Goal: Task Accomplishment & Management: Complete application form

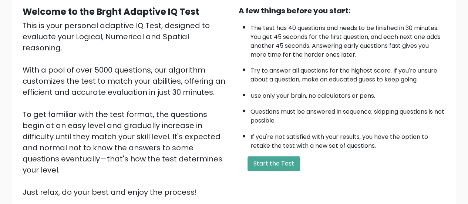
scroll to position [98, 0]
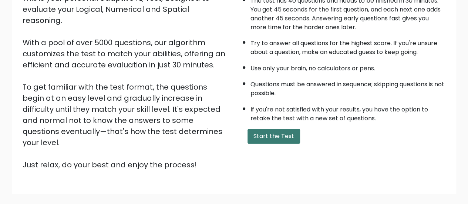
click at [268, 134] on button "Start the Test" at bounding box center [274, 136] width 53 height 15
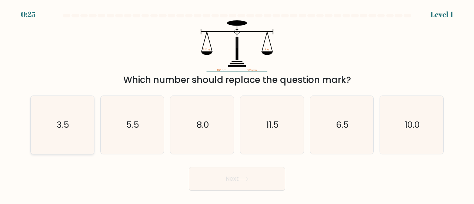
click at [79, 125] on icon "3.5" at bounding box center [62, 125] width 58 height 58
click at [237, 104] on input "a. 3.5" at bounding box center [237, 103] width 0 height 2
radio input "true"
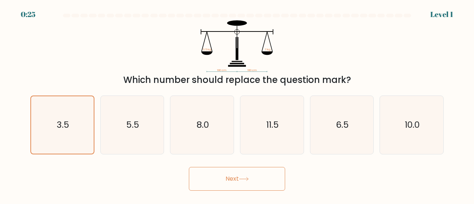
click at [213, 175] on button "Next" at bounding box center [237, 179] width 96 height 24
click at [231, 185] on button "Next" at bounding box center [237, 179] width 96 height 24
click at [235, 178] on button "Next" at bounding box center [237, 179] width 96 height 24
click at [249, 173] on button "Next" at bounding box center [237, 179] width 96 height 24
click at [252, 178] on button "Next" at bounding box center [237, 179] width 96 height 24
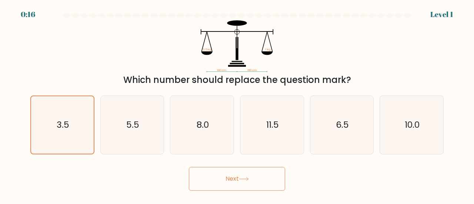
click at [288, 176] on div "Next" at bounding box center [237, 176] width 422 height 27
click at [275, 176] on button "Next" at bounding box center [237, 179] width 96 height 24
click at [151, 129] on icon "5.5" at bounding box center [132, 125] width 58 height 58
click at [237, 104] on input "b. 5.5" at bounding box center [237, 103] width 0 height 2
radio input "true"
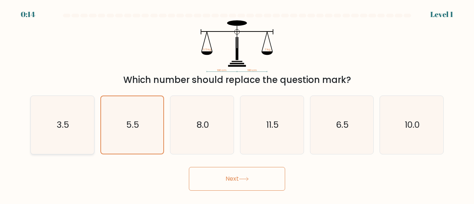
click at [75, 129] on icon "3.5" at bounding box center [62, 125] width 58 height 58
click at [237, 104] on input "a. 3.5" at bounding box center [237, 103] width 0 height 2
radio input "true"
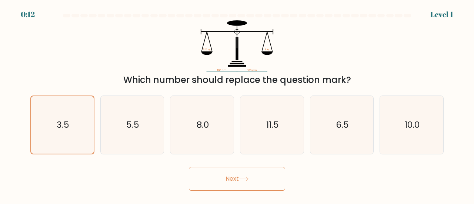
click at [226, 181] on button "Next" at bounding box center [237, 179] width 96 height 24
click at [239, 177] on button "Next" at bounding box center [237, 179] width 96 height 24
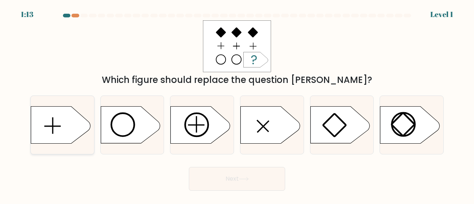
click at [89, 114] on icon at bounding box center [62, 124] width 63 height 37
click at [237, 104] on input "a." at bounding box center [237, 103] width 0 height 2
radio input "true"
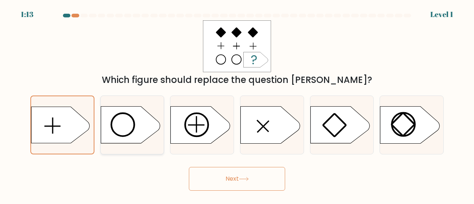
click at [124, 124] on icon at bounding box center [130, 125] width 59 height 37
click at [237, 104] on input "b." at bounding box center [237, 103] width 0 height 2
radio input "true"
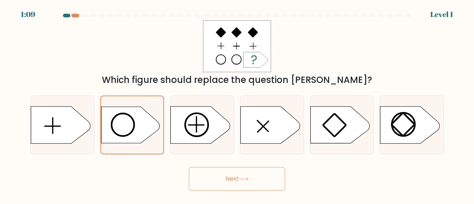
click at [219, 172] on button "Next" at bounding box center [237, 179] width 96 height 24
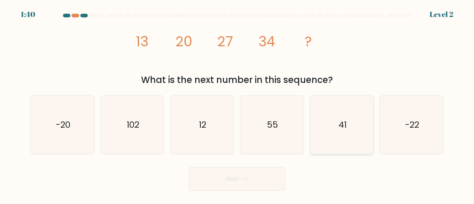
click at [342, 118] on icon "41" at bounding box center [342, 125] width 58 height 58
click at [237, 104] on input "e. 41" at bounding box center [237, 103] width 0 height 2
radio input "true"
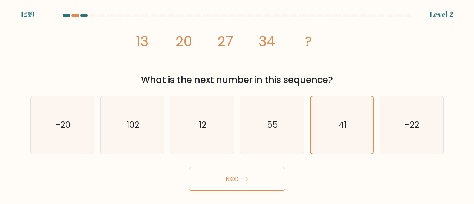
click at [249, 179] on icon at bounding box center [244, 179] width 10 height 4
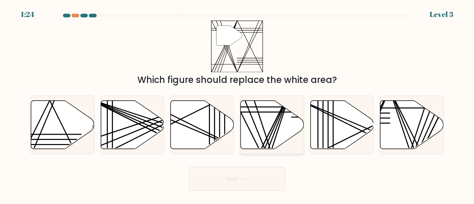
click at [262, 128] on icon at bounding box center [272, 124] width 63 height 48
click at [237, 104] on input "d." at bounding box center [237, 103] width 0 height 2
radio input "true"
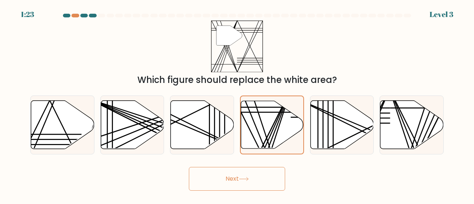
click at [246, 177] on icon at bounding box center [244, 179] width 10 height 4
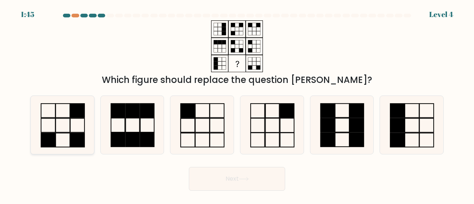
click at [69, 137] on icon at bounding box center [62, 125] width 58 height 58
click at [237, 104] on input "a." at bounding box center [237, 103] width 0 height 2
radio input "true"
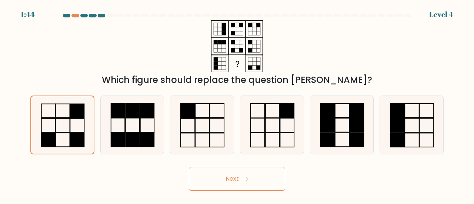
click at [223, 172] on button "Next" at bounding box center [237, 179] width 96 height 24
click at [242, 182] on button "Next" at bounding box center [237, 179] width 96 height 24
click at [235, 177] on button "Next" at bounding box center [237, 179] width 96 height 24
click at [245, 174] on button "Next" at bounding box center [237, 179] width 96 height 24
click at [273, 177] on button "Next" at bounding box center [237, 179] width 96 height 24
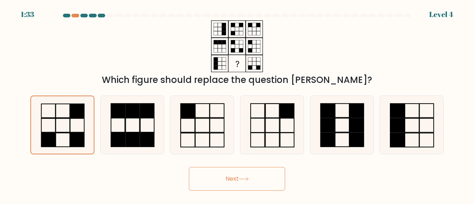
click at [247, 178] on icon at bounding box center [244, 179] width 10 height 4
click at [207, 181] on button "Next" at bounding box center [237, 179] width 96 height 24
click at [178, 181] on div "Next" at bounding box center [237, 176] width 422 height 27
click at [201, 181] on button "Next" at bounding box center [237, 179] width 96 height 24
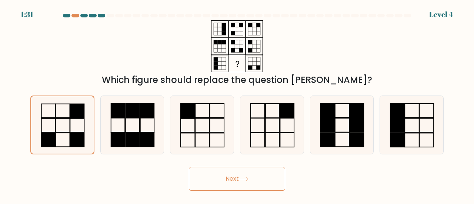
click at [245, 177] on button "Next" at bounding box center [237, 179] width 96 height 24
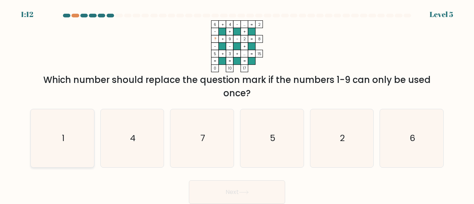
click at [67, 140] on icon "1" at bounding box center [62, 138] width 58 height 58
click at [237, 104] on input "a. 1" at bounding box center [237, 103] width 0 height 2
radio input "true"
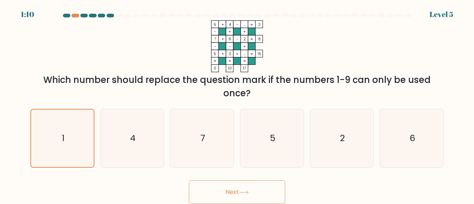
click at [246, 190] on icon at bounding box center [244, 192] width 10 height 4
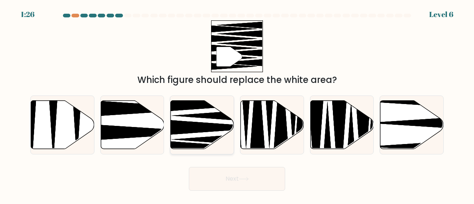
click at [206, 117] on icon at bounding box center [226, 115] width 111 height 16
click at [237, 104] on input "c." at bounding box center [237, 103] width 0 height 2
radio input "true"
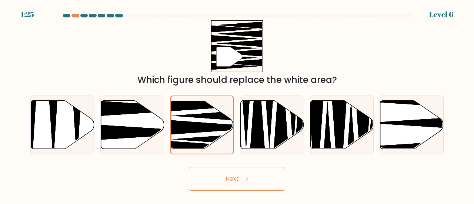
click at [225, 184] on button "Next" at bounding box center [237, 179] width 96 height 24
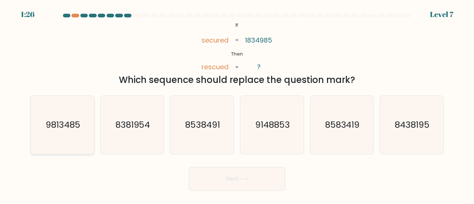
click at [61, 121] on text "9813485" at bounding box center [63, 124] width 35 height 12
click at [237, 104] on input "a. 9813485" at bounding box center [237, 103] width 0 height 2
radio input "true"
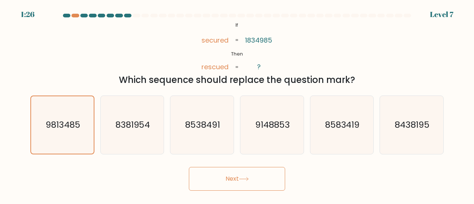
click at [227, 181] on button "Next" at bounding box center [237, 179] width 96 height 24
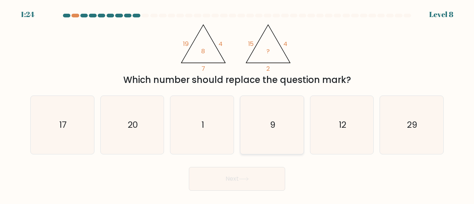
click at [269, 110] on icon "9" at bounding box center [272, 125] width 58 height 58
click at [237, 104] on input "d. 9" at bounding box center [237, 103] width 0 height 2
radio input "true"
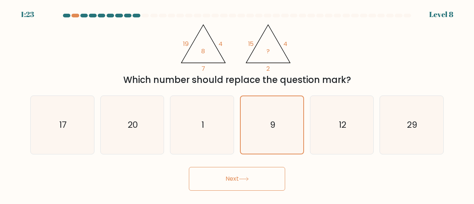
click at [249, 181] on button "Next" at bounding box center [237, 179] width 96 height 24
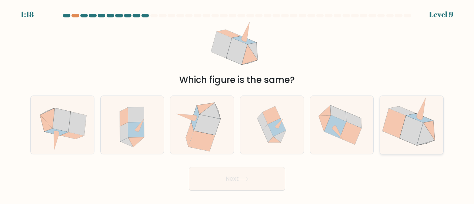
click at [397, 120] on icon at bounding box center [393, 123] width 23 height 30
click at [237, 104] on input "f." at bounding box center [237, 103] width 0 height 2
radio input "true"
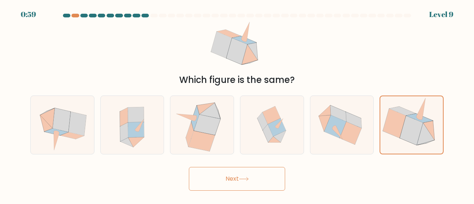
click at [220, 170] on button "Next" at bounding box center [237, 179] width 96 height 24
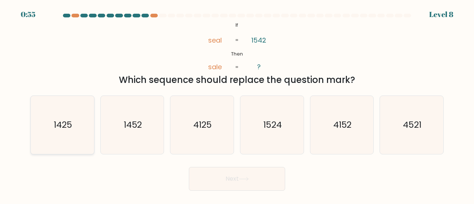
click at [77, 126] on icon "1425" at bounding box center [62, 125] width 58 height 58
click at [237, 104] on input "a. 1425" at bounding box center [237, 103] width 0 height 2
radio input "true"
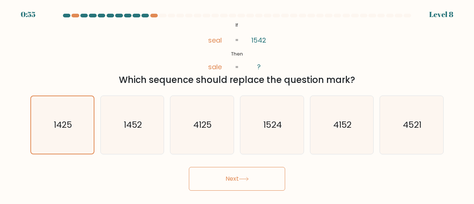
click at [222, 180] on button "Next" at bounding box center [237, 179] width 96 height 24
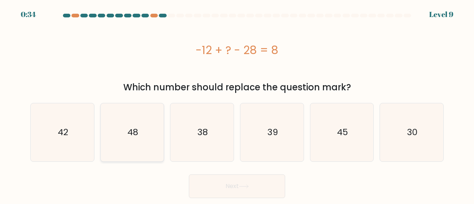
click at [155, 137] on icon "48" at bounding box center [132, 132] width 58 height 58
click at [237, 104] on input "b. 48" at bounding box center [237, 103] width 0 height 2
radio input "true"
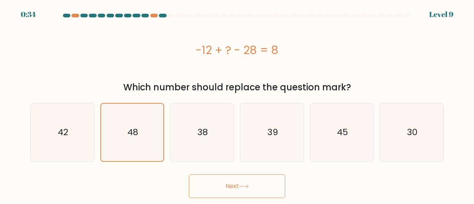
click at [229, 191] on button "Next" at bounding box center [237, 186] width 96 height 24
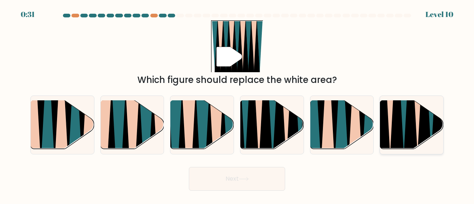
click at [402, 130] on icon at bounding box center [397, 100] width 14 height 127
click at [237, 104] on input "f." at bounding box center [237, 103] width 0 height 2
radio input "true"
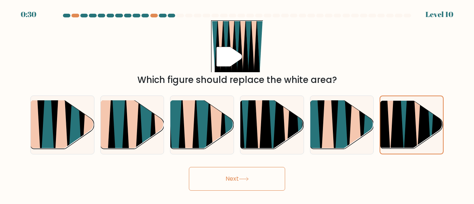
click at [246, 182] on button "Next" at bounding box center [237, 179] width 96 height 24
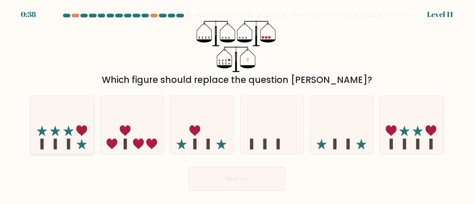
click at [70, 135] on icon at bounding box center [62, 125] width 63 height 52
click at [237, 104] on input "a." at bounding box center [237, 103] width 0 height 2
radio input "true"
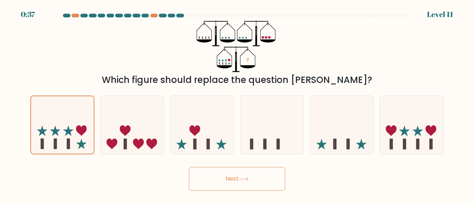
click at [232, 174] on button "Next" at bounding box center [237, 179] width 96 height 24
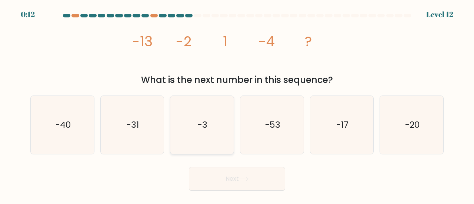
click at [192, 141] on icon "-3" at bounding box center [202, 125] width 58 height 58
click at [237, 104] on input "c. -3" at bounding box center [237, 103] width 0 height 2
radio input "true"
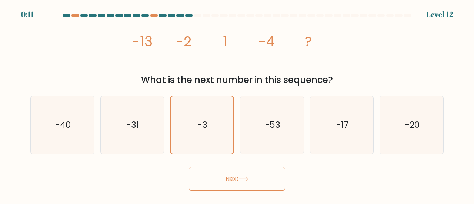
click at [229, 176] on button "Next" at bounding box center [237, 179] width 96 height 24
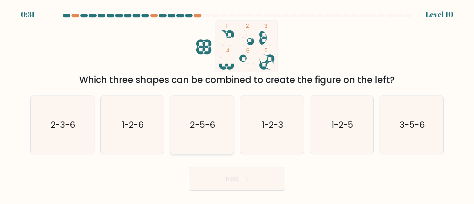
click at [193, 123] on text "2-5-6" at bounding box center [202, 124] width 25 height 12
click at [237, 104] on input "c. 2-5-6" at bounding box center [237, 103] width 0 height 2
radio input "true"
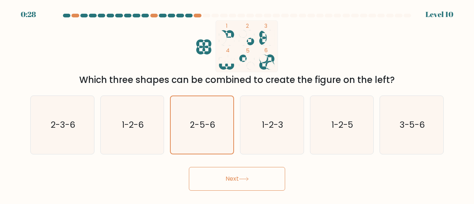
click at [233, 182] on button "Next" at bounding box center [237, 179] width 96 height 24
click at [226, 171] on button "Next" at bounding box center [237, 179] width 96 height 24
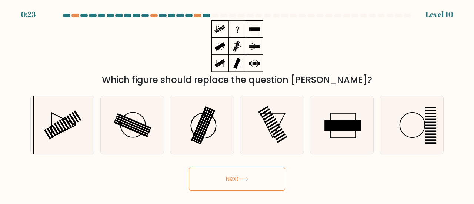
click at [238, 179] on button "Next" at bounding box center [237, 179] width 96 height 24
click at [338, 170] on div "Next" at bounding box center [237, 176] width 422 height 27
click at [255, 118] on icon at bounding box center [272, 125] width 58 height 58
click at [237, 104] on input "d." at bounding box center [237, 103] width 0 height 2
radio input "true"
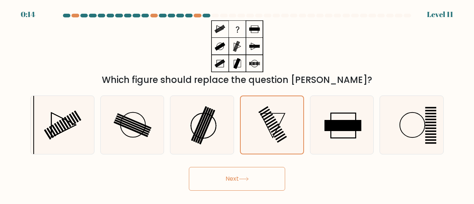
click at [249, 169] on button "Next" at bounding box center [237, 179] width 96 height 24
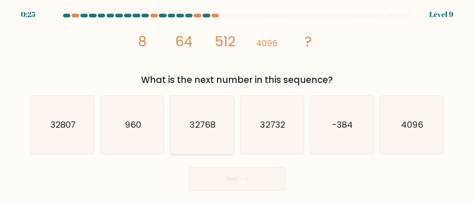
click at [201, 133] on icon "32768" at bounding box center [202, 125] width 58 height 58
click at [237, 104] on input "c. 32768" at bounding box center [237, 103] width 0 height 2
radio input "true"
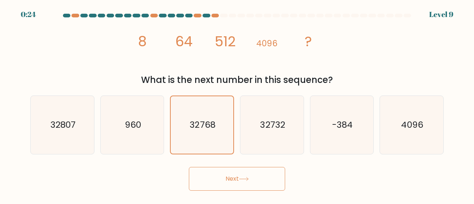
click at [227, 181] on button "Next" at bounding box center [237, 179] width 96 height 24
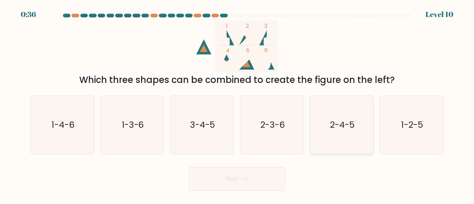
click at [326, 129] on icon "2-4-5" at bounding box center [342, 125] width 58 height 58
click at [237, 104] on input "e. 2-4-5" at bounding box center [237, 103] width 0 height 2
radio input "true"
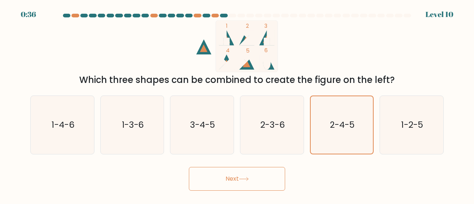
click at [251, 179] on button "Next" at bounding box center [237, 179] width 96 height 24
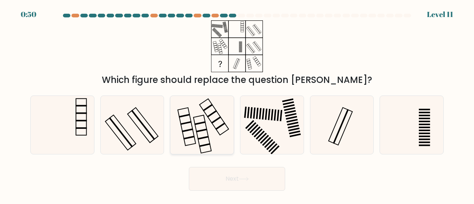
click at [224, 132] on rect at bounding box center [213, 117] width 29 height 36
click at [237, 104] on input "c." at bounding box center [237, 103] width 0 height 2
radio input "true"
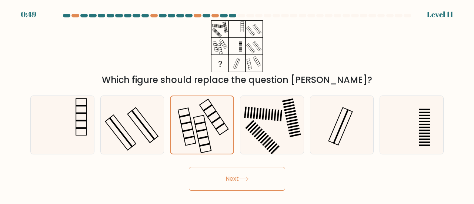
click at [239, 177] on button "Next" at bounding box center [237, 179] width 96 height 24
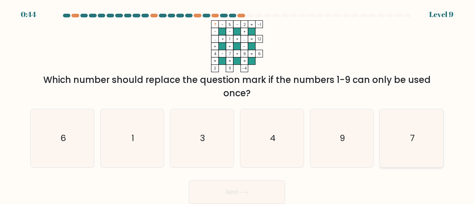
click at [397, 133] on icon "7" at bounding box center [411, 138] width 58 height 58
click at [237, 104] on input "f. 7" at bounding box center [237, 103] width 0 height 2
radio input "true"
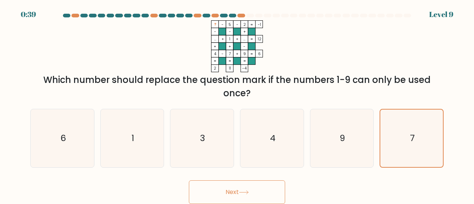
click at [239, 195] on button "Next" at bounding box center [237, 192] width 96 height 24
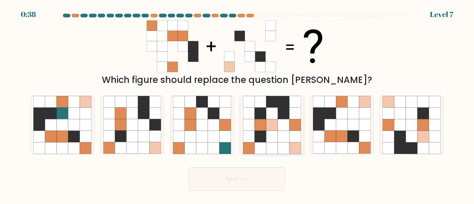
click at [268, 126] on icon at bounding box center [271, 124] width 11 height 11
click at [237, 104] on input "d." at bounding box center [237, 103] width 0 height 2
radio input "true"
click at [238, 191] on body "0:38 Level 7" at bounding box center [237, 102] width 474 height 204
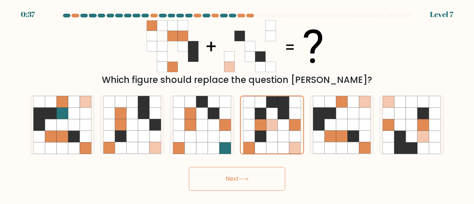
click at [238, 187] on button "Next" at bounding box center [237, 179] width 96 height 24
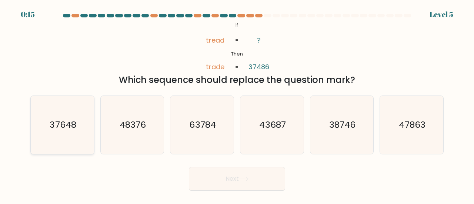
click at [68, 137] on icon "37648" at bounding box center [62, 125] width 58 height 58
click at [237, 104] on input "a. 37648" at bounding box center [237, 103] width 0 height 2
radio input "true"
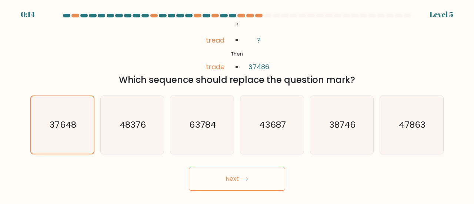
click at [224, 179] on button "Next" at bounding box center [237, 179] width 96 height 24
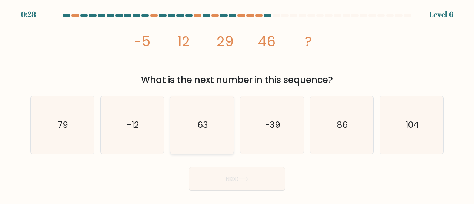
click at [199, 146] on icon "63" at bounding box center [202, 125] width 58 height 58
click at [237, 104] on input "c. 63" at bounding box center [237, 103] width 0 height 2
radio input "true"
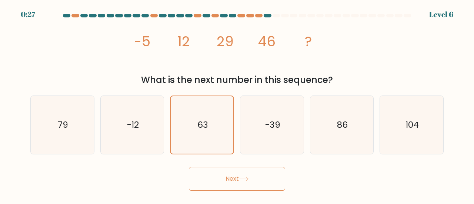
click at [215, 170] on button "Next" at bounding box center [237, 179] width 96 height 24
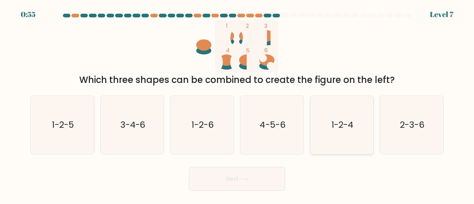
click at [331, 124] on text "1-2-4" at bounding box center [342, 124] width 22 height 12
click at [237, 104] on input "e. 1-2-4" at bounding box center [237, 103] width 0 height 2
radio input "true"
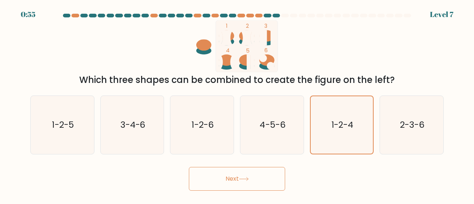
click at [253, 179] on button "Next" at bounding box center [237, 179] width 96 height 24
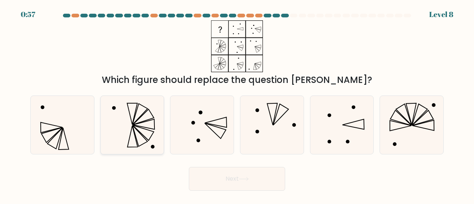
click at [144, 130] on icon at bounding box center [132, 125] width 58 height 58
click at [237, 104] on input "b." at bounding box center [237, 103] width 0 height 2
radio input "true"
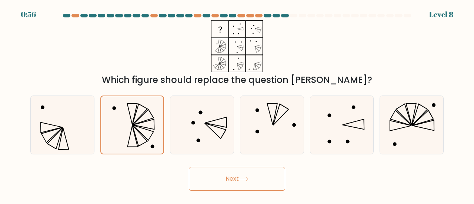
click at [207, 174] on button "Next" at bounding box center [237, 179] width 96 height 24
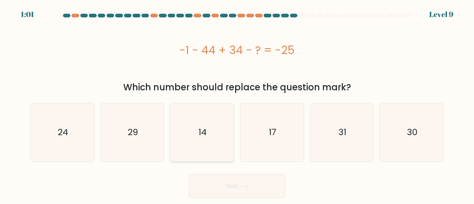
click at [191, 146] on icon "14" at bounding box center [202, 132] width 58 height 58
click at [237, 104] on input "c. 14" at bounding box center [237, 103] width 0 height 2
radio input "true"
click at [214, 187] on button "Next" at bounding box center [237, 186] width 96 height 24
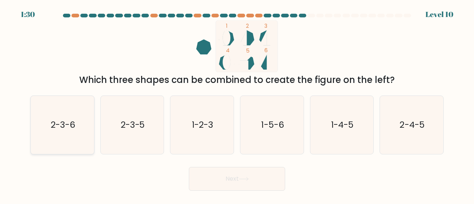
click at [61, 134] on icon "2-3-6" at bounding box center [62, 125] width 58 height 58
click at [237, 104] on input "a. 2-3-6" at bounding box center [237, 103] width 0 height 2
radio input "true"
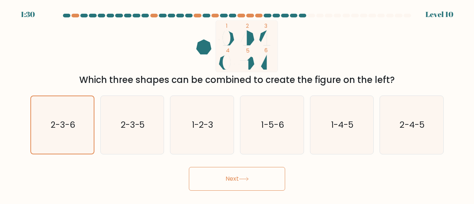
click at [216, 187] on button "Next" at bounding box center [237, 179] width 96 height 24
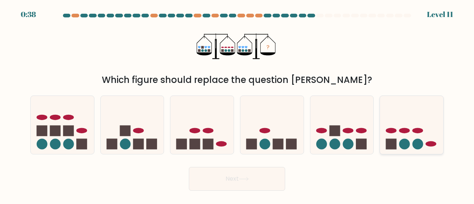
click at [429, 123] on icon at bounding box center [411, 125] width 63 height 52
click at [237, 104] on input "f." at bounding box center [237, 103] width 0 height 2
radio input "true"
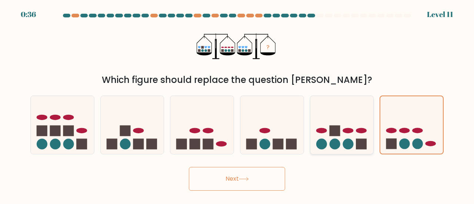
click at [332, 126] on rect at bounding box center [334, 130] width 11 height 11
click at [237, 104] on input "e." at bounding box center [237, 103] width 0 height 2
radio input "true"
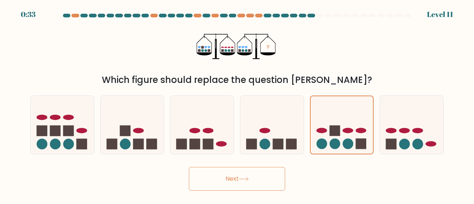
click at [258, 171] on button "Next" at bounding box center [237, 179] width 96 height 24
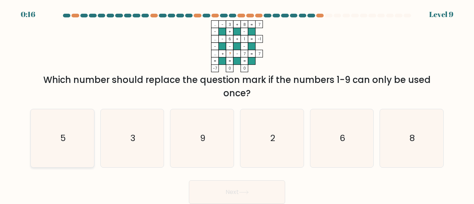
click at [43, 139] on icon "5" at bounding box center [62, 138] width 58 height 58
click at [237, 104] on input "a. 5" at bounding box center [237, 103] width 0 height 2
radio input "true"
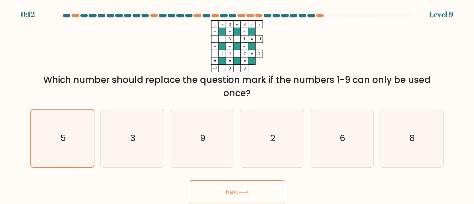
click at [232, 193] on button "Next" at bounding box center [237, 192] width 96 height 24
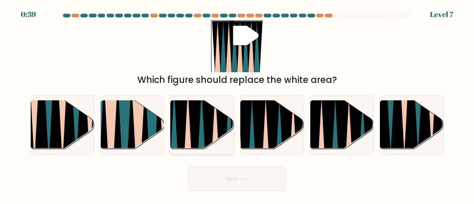
click at [198, 129] on icon at bounding box center [195, 153] width 14 height 126
click at [237, 104] on input "c." at bounding box center [237, 103] width 0 height 2
radio input "true"
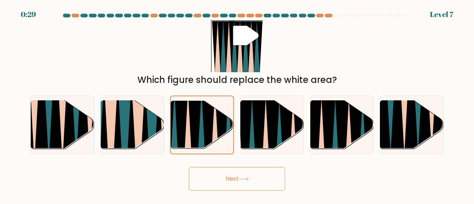
click at [241, 180] on icon at bounding box center [244, 179] width 10 height 4
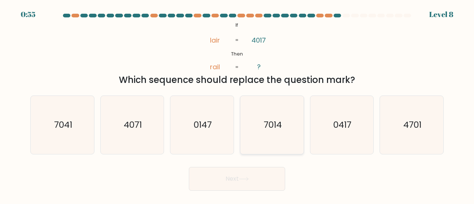
click at [272, 140] on icon "7014" at bounding box center [272, 125] width 58 height 58
click at [237, 104] on input "d. 7014" at bounding box center [237, 103] width 0 height 2
radio input "true"
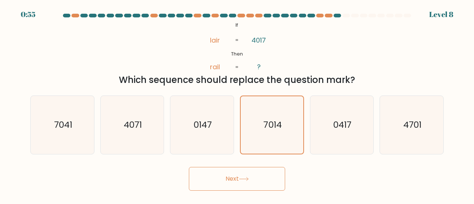
click at [261, 185] on button "Next" at bounding box center [237, 179] width 96 height 24
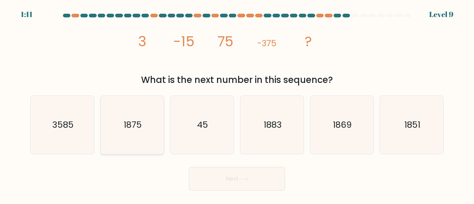
click at [147, 139] on icon "1875" at bounding box center [132, 125] width 58 height 58
click at [237, 104] on input "b. 1875" at bounding box center [237, 103] width 0 height 2
radio input "true"
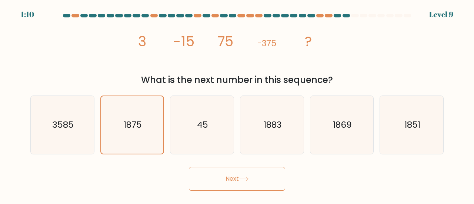
click at [219, 180] on button "Next" at bounding box center [237, 179] width 96 height 24
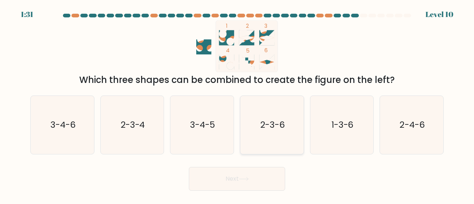
click at [271, 117] on icon "2-3-6" at bounding box center [272, 125] width 58 height 58
click at [237, 104] on input "d. 2-3-6" at bounding box center [237, 103] width 0 height 2
radio input "true"
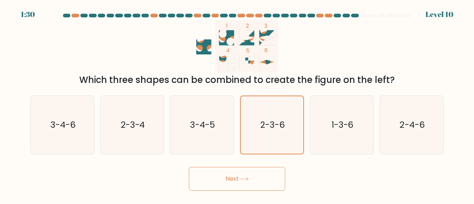
click at [241, 184] on button "Next" at bounding box center [237, 179] width 96 height 24
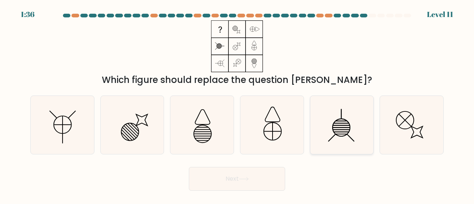
click at [345, 128] on icon at bounding box center [342, 125] width 58 height 58
click at [237, 104] on input "e." at bounding box center [237, 103] width 0 height 2
radio input "true"
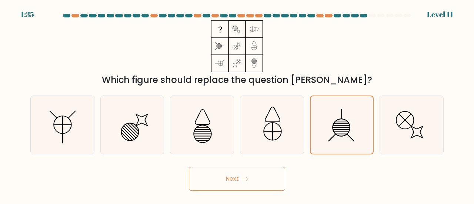
click at [263, 177] on button "Next" at bounding box center [237, 179] width 96 height 24
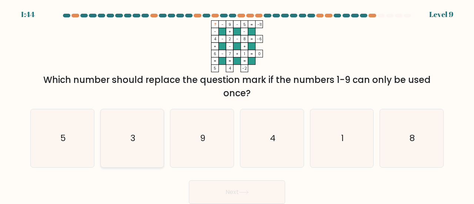
click at [105, 131] on icon "3" at bounding box center [132, 138] width 58 height 58
click at [237, 104] on input "b. 3" at bounding box center [237, 103] width 0 height 2
radio input "true"
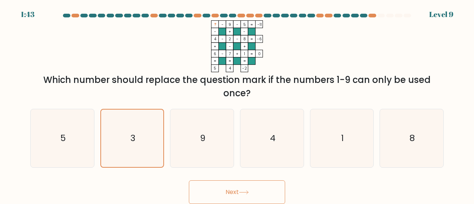
click at [241, 196] on button "Next" at bounding box center [237, 192] width 96 height 24
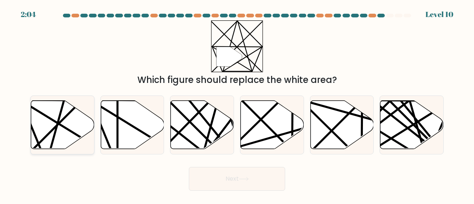
click at [50, 127] on icon at bounding box center [62, 124] width 63 height 48
click at [237, 104] on input "a." at bounding box center [237, 103] width 0 height 2
radio input "true"
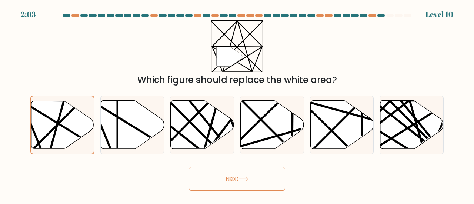
click at [252, 181] on button "Next" at bounding box center [237, 179] width 96 height 24
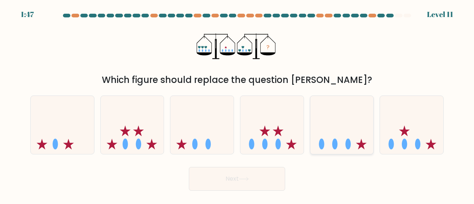
click at [334, 135] on icon at bounding box center [341, 125] width 63 height 52
click at [237, 104] on input "e." at bounding box center [237, 103] width 0 height 2
radio input "true"
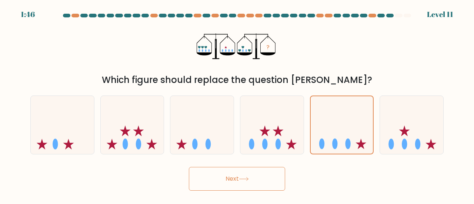
click at [256, 174] on button "Next" at bounding box center [237, 179] width 96 height 24
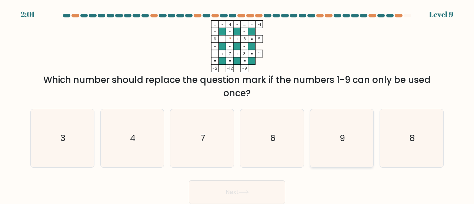
click at [335, 145] on icon "9" at bounding box center [342, 138] width 58 height 58
click at [237, 104] on input "e. 9" at bounding box center [237, 103] width 0 height 2
radio input "true"
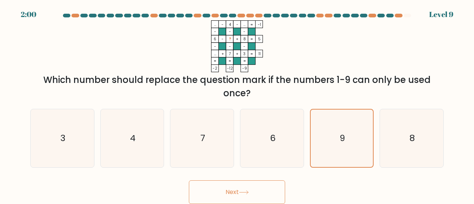
click at [246, 197] on button "Next" at bounding box center [237, 192] width 96 height 24
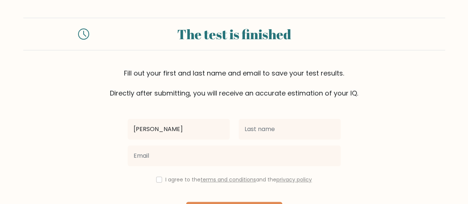
type input "[PERSON_NAME]"
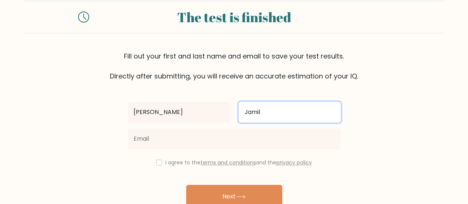
scroll to position [24, 0]
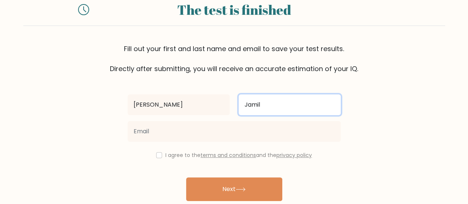
type input "Jamil"
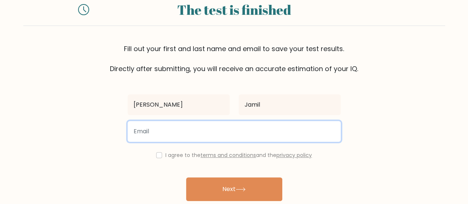
click at [238, 134] on input "email" at bounding box center [234, 131] width 213 height 21
type input "xanderjamil15@gmail.com"
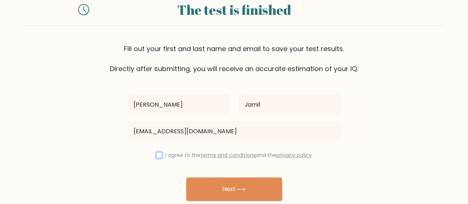
click at [158, 155] on input "checkbox" at bounding box center [159, 155] width 6 height 6
checkbox input "true"
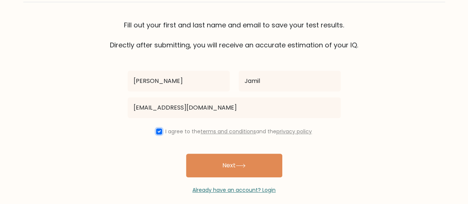
scroll to position [49, 0]
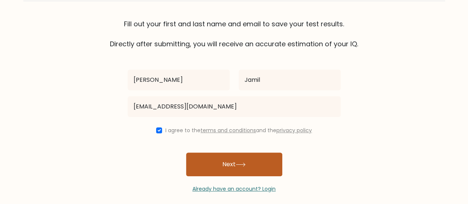
click at [207, 161] on button "Next" at bounding box center [234, 164] width 96 height 24
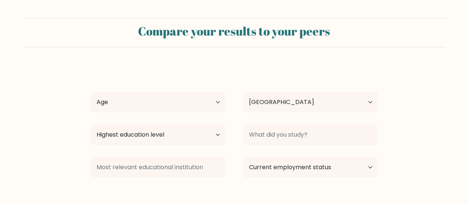
select select "PH"
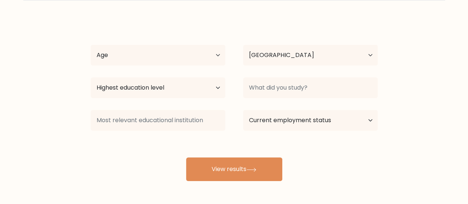
scroll to position [49, 0]
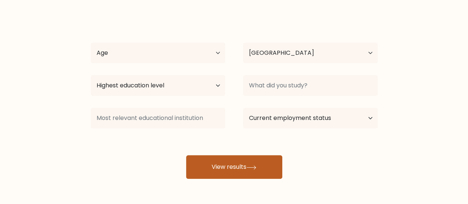
click at [230, 170] on button "View results" at bounding box center [234, 167] width 96 height 24
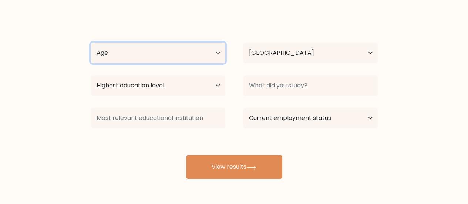
click at [184, 54] on select "Age Under 18 years old 18-24 years old 25-34 years old 35-44 years old 45-54 ye…" at bounding box center [158, 53] width 135 height 21
select select "25_34"
click at [91, 43] on select "Age Under 18 years old 18-24 years old 25-34 years old 35-44 years old 45-54 ye…" at bounding box center [158, 53] width 135 height 21
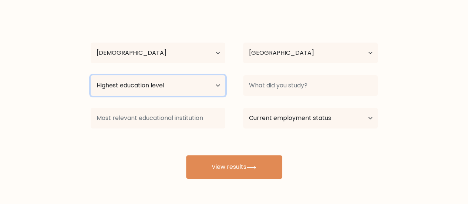
click at [170, 87] on select "Highest education level No schooling Primary Lower Secondary Upper Secondary Oc…" at bounding box center [158, 85] width 135 height 21
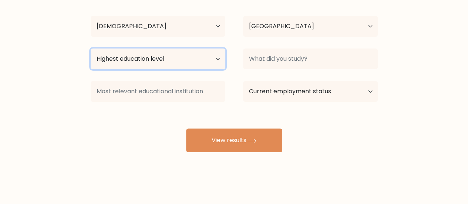
scroll to position [76, 0]
click at [199, 58] on select "Highest education level No schooling Primary Lower Secondary Upper Secondary Oc…" at bounding box center [158, 58] width 135 height 21
select select "occupation_specific"
click at [91, 48] on select "Highest education level No schooling Primary Lower Secondary Upper Secondary Oc…" at bounding box center [158, 58] width 135 height 21
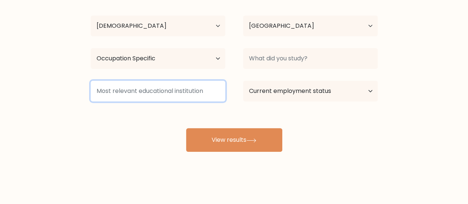
click at [128, 94] on input at bounding box center [158, 91] width 135 height 21
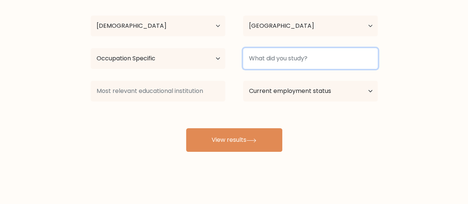
click at [269, 59] on input at bounding box center [310, 58] width 135 height 21
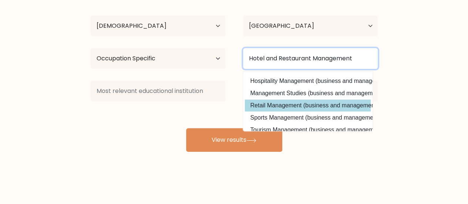
scroll to position [23, 0]
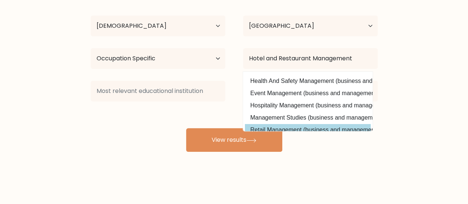
click at [280, 105] on option "Hospitality Management (business and management)" at bounding box center [308, 106] width 126 height 12
type input "Hospitality Management"
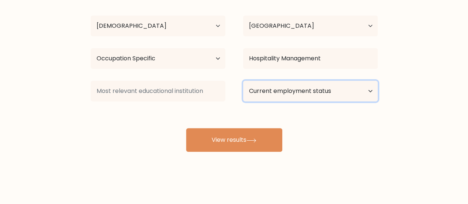
click at [286, 97] on select "Current employment status Employed Student Retired Other / prefer not to answer" at bounding box center [310, 91] width 135 height 21
select select "other"
click at [243, 81] on select "Current employment status Employed Student Retired Other / prefer not to answer" at bounding box center [310, 91] width 135 height 21
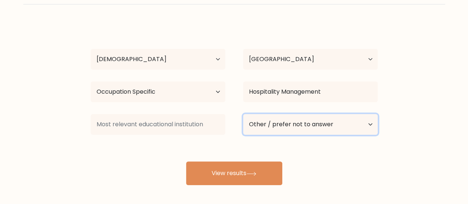
scroll to position [76, 0]
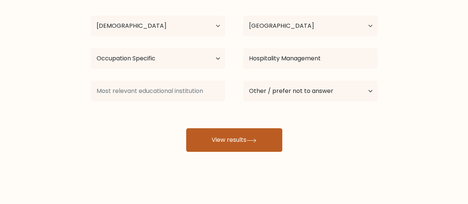
click at [239, 142] on button "View results" at bounding box center [234, 140] width 96 height 24
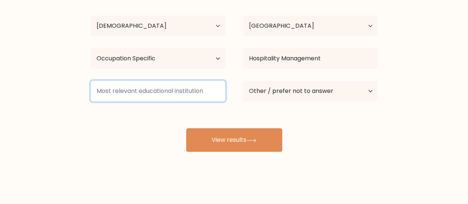
click at [189, 94] on input at bounding box center [158, 91] width 135 height 21
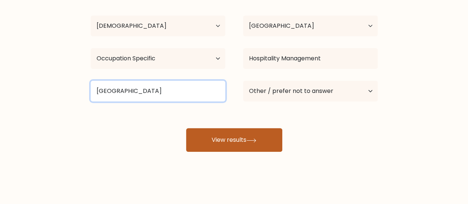
type input "Davao Central College"
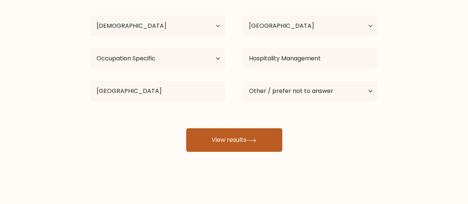
click at [254, 137] on button "View results" at bounding box center [234, 140] width 96 height 24
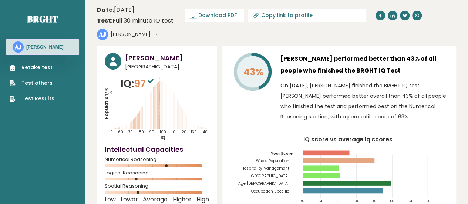
click at [158, 31] on button "[PERSON_NAME]" at bounding box center [134, 34] width 47 height 7
click at [149, 51] on link "Profile" at bounding box center [130, 56] width 38 height 10
